Goal: Transaction & Acquisition: Obtain resource

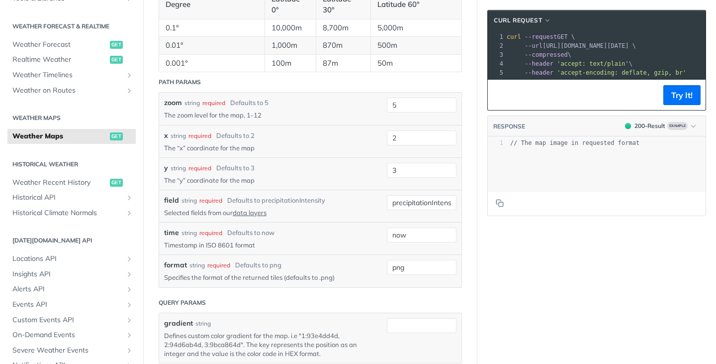
scroll to position [1052, 0]
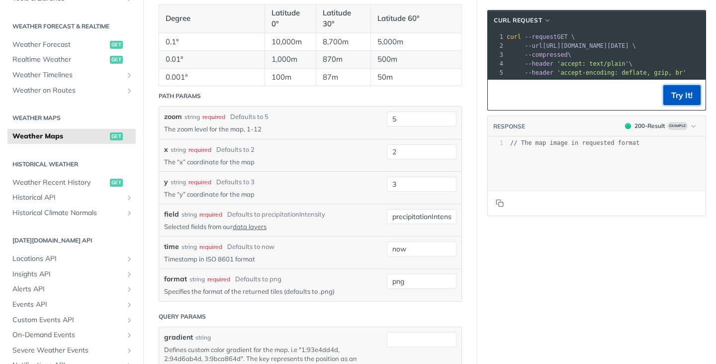
click at [685, 93] on button "Try It!" at bounding box center [681, 95] width 37 height 20
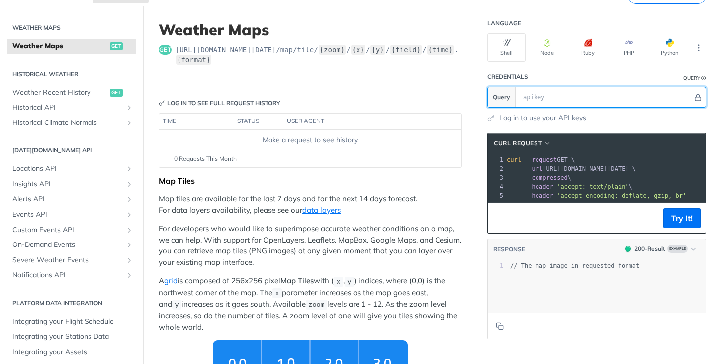
scroll to position [0, 0]
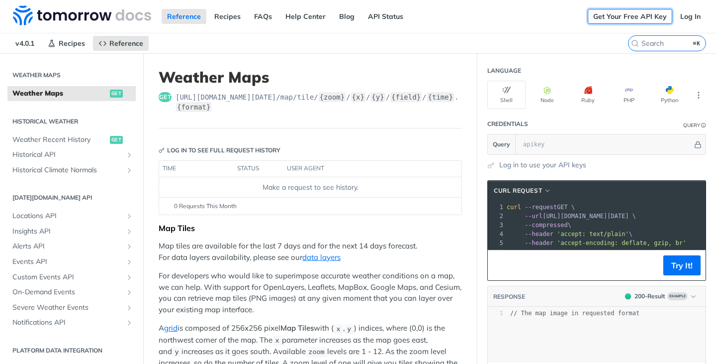
click at [604, 15] on link "Get Your Free API Key" at bounding box center [630, 16] width 85 height 15
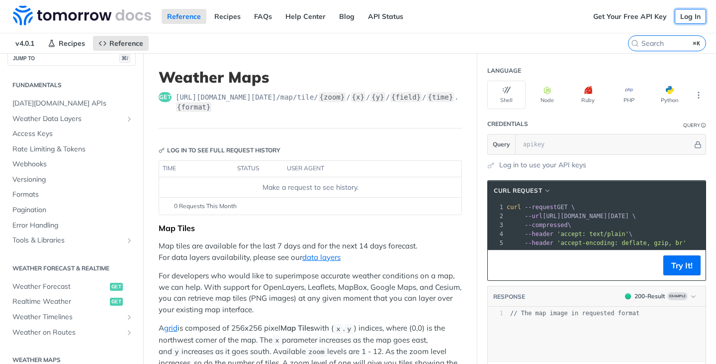
click at [696, 19] on link "Log In" at bounding box center [690, 16] width 31 height 15
